Goal: Transaction & Acquisition: Purchase product/service

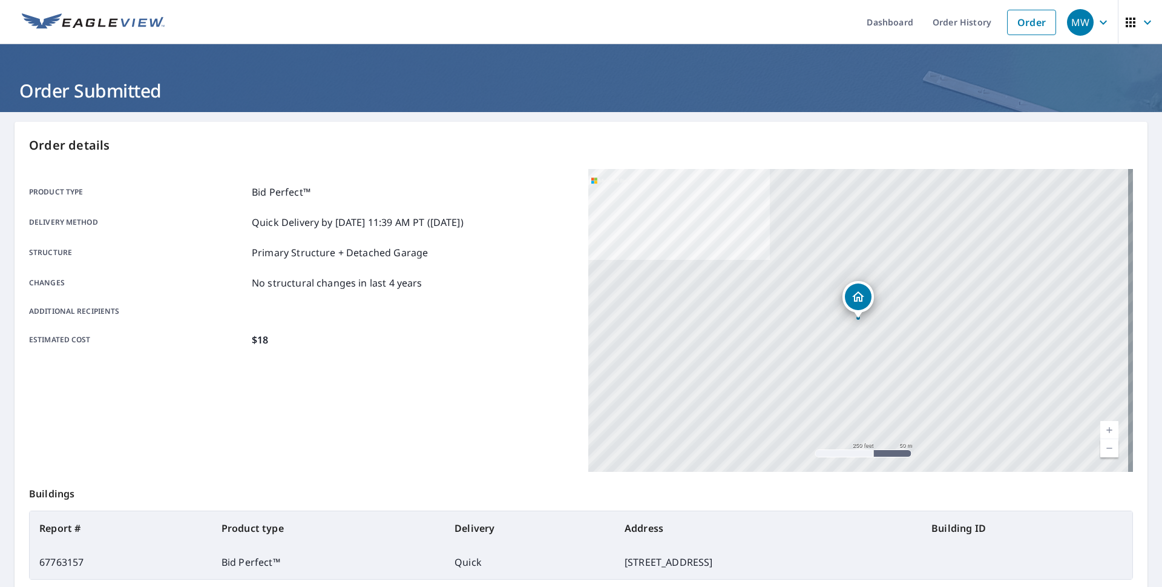
scroll to position [126, 0]
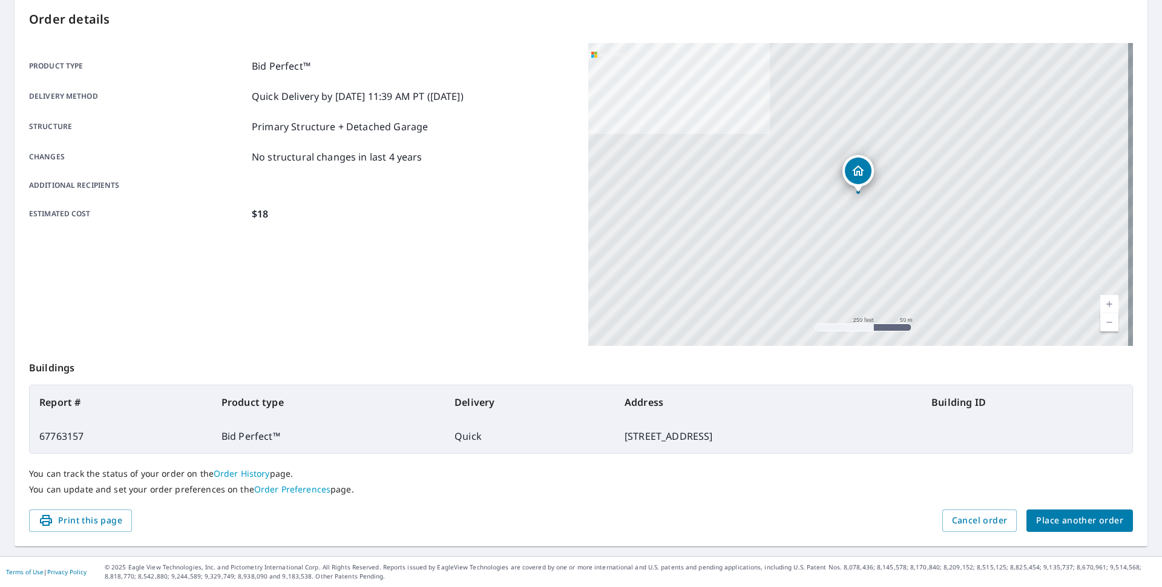
click at [1066, 521] on span "Place another order" at bounding box center [1079, 520] width 87 height 15
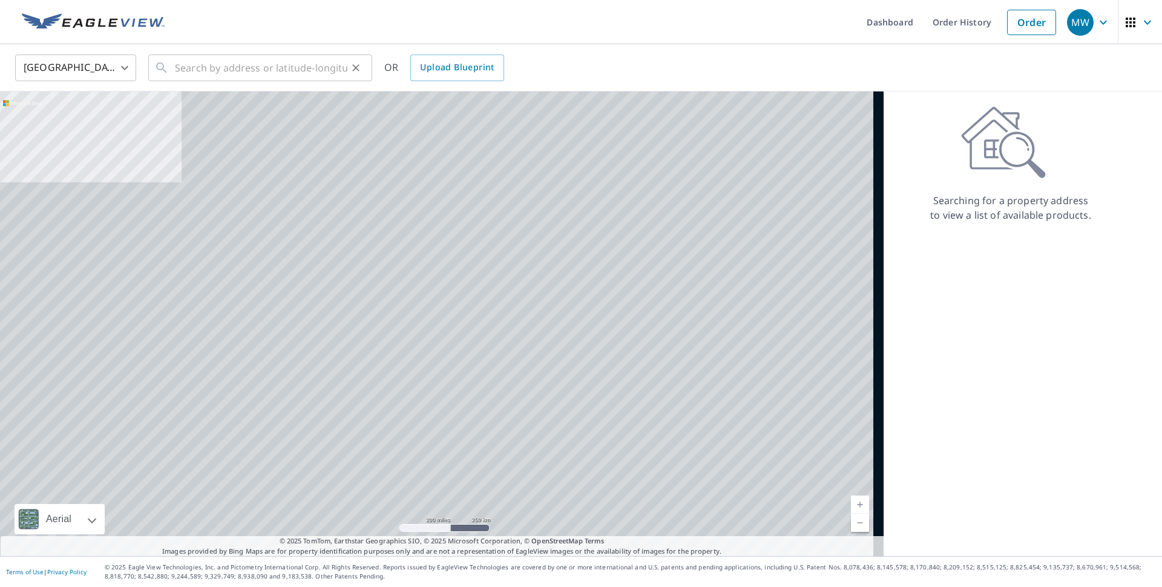
click at [176, 67] on input "text" at bounding box center [261, 68] width 173 height 34
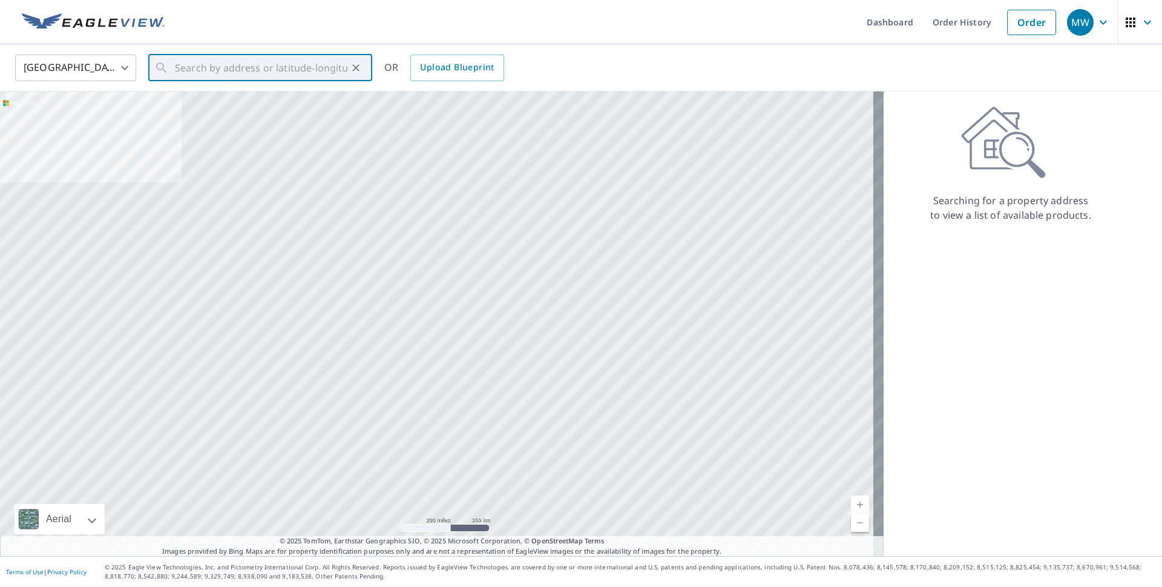
paste input "[STREET_ADDRESS][PERSON_NAME]"
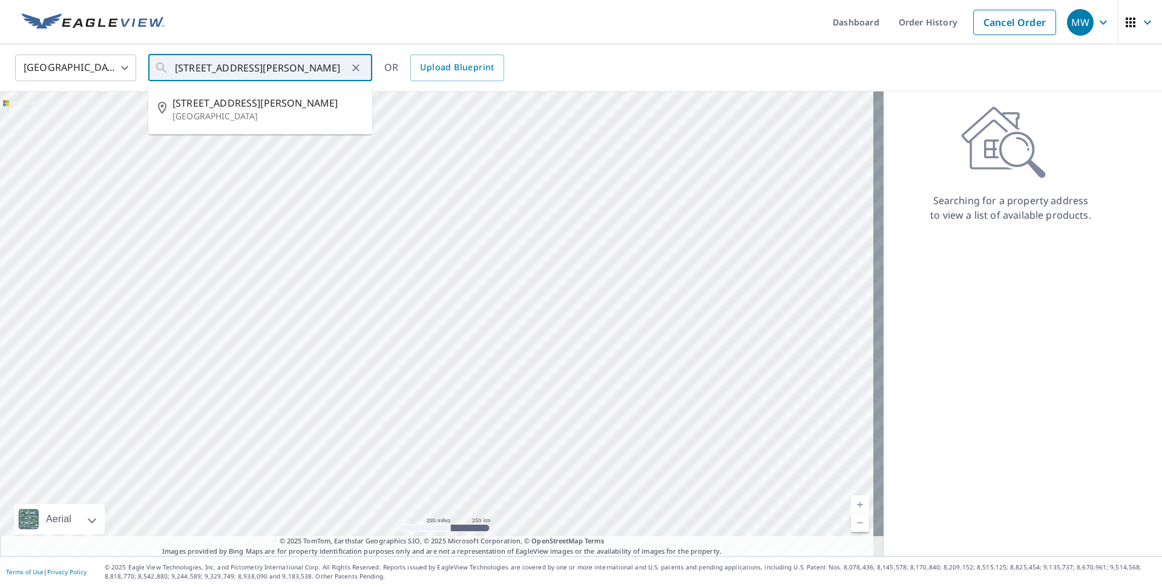
type input "[STREET_ADDRESS][PERSON_NAME]"
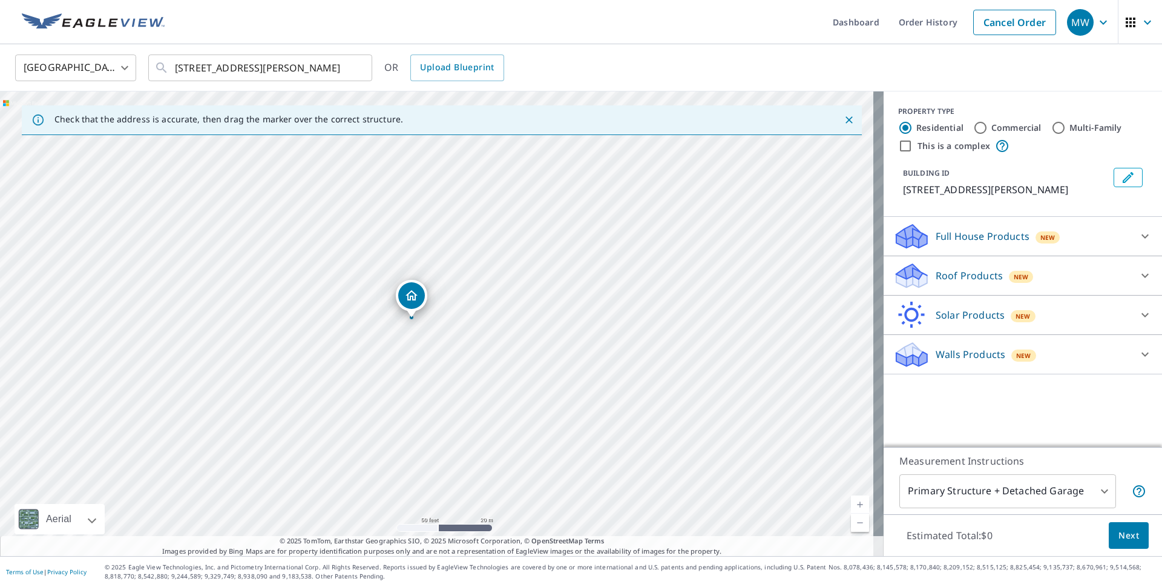
drag, startPoint x: 432, startPoint y: 290, endPoint x: 412, endPoint y: 326, distance: 41.5
click at [412, 326] on div "[STREET_ADDRESS][PERSON_NAME]" at bounding box center [442, 323] width 884 height 464
click at [961, 273] on p "Roof Products" at bounding box center [969, 275] width 67 height 15
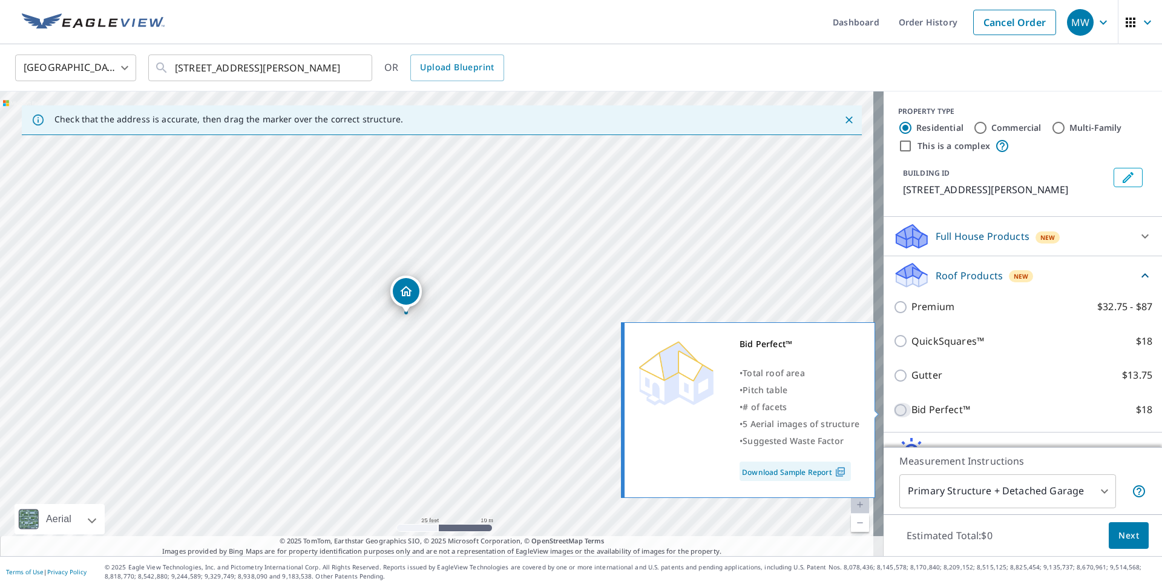
click at [894, 413] on input "Bid Perfect™ $18" at bounding box center [903, 410] width 18 height 15
checkbox input "true"
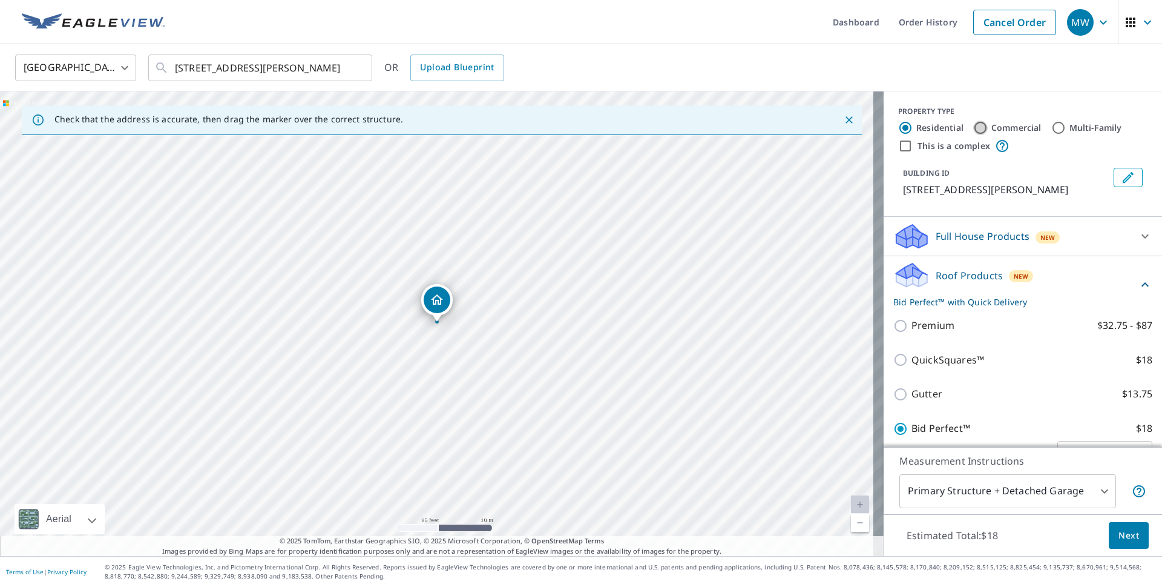
click at [973, 128] on input "Commercial" at bounding box center [980, 127] width 15 height 15
radio input "true"
type input "4"
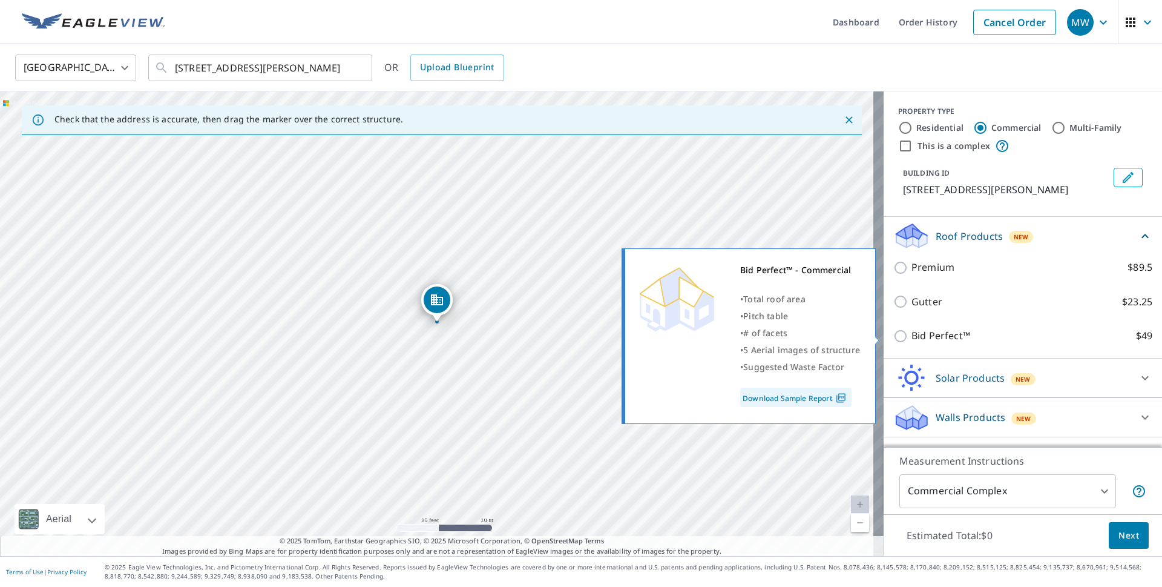
click at [894, 337] on input "Bid Perfect™ $49" at bounding box center [903, 336] width 18 height 15
checkbox input "true"
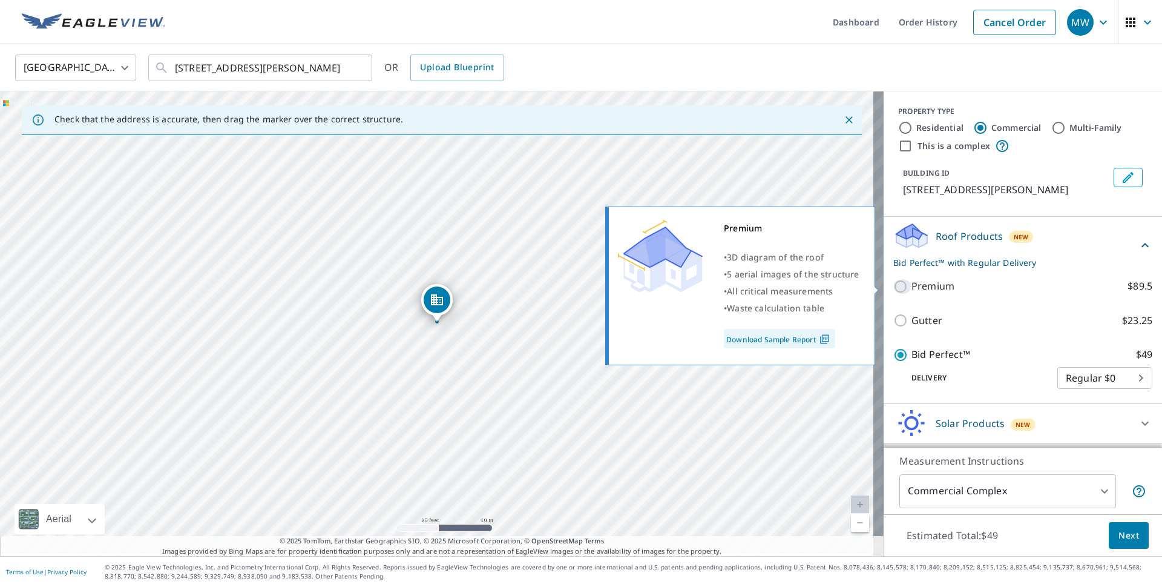
click at [894, 286] on input "Premium $89.5" at bounding box center [903, 286] width 18 height 15
checkbox input "true"
checkbox input "false"
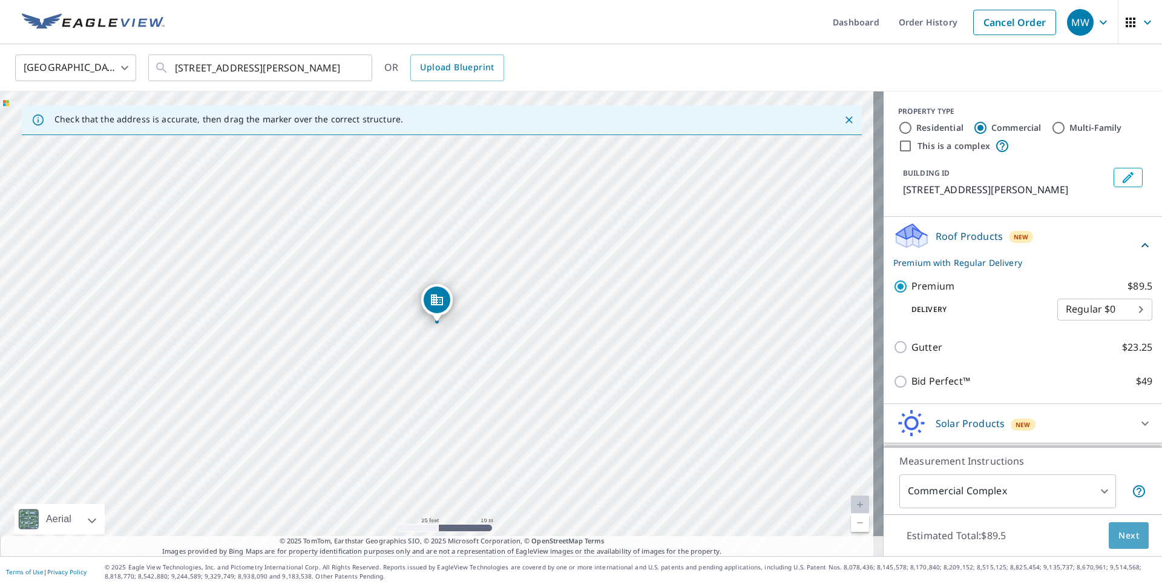
click at [1119, 536] on span "Next" at bounding box center [1129, 535] width 21 height 15
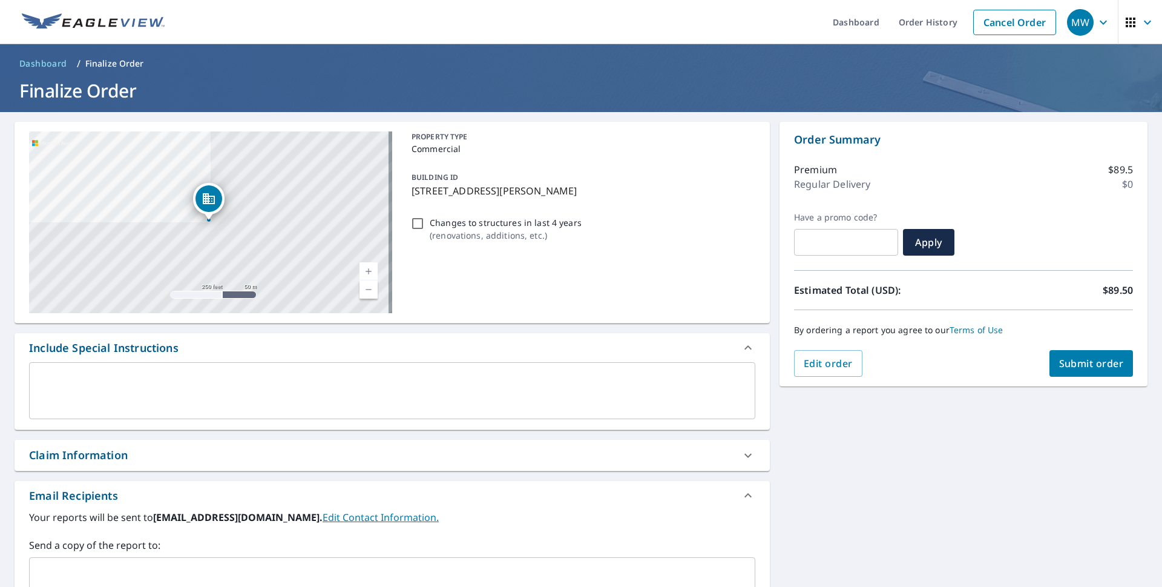
click at [1089, 366] on span "Submit order" at bounding box center [1091, 363] width 65 height 13
